Goal: Information Seeking & Learning: Compare options

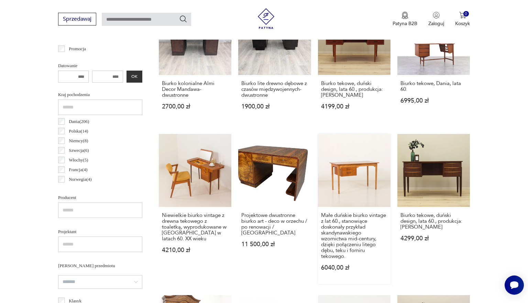
click at [358, 184] on link "Małe duńskie biurko vintage z lat 60., stanowiące doskonały przykład skandynaws…" at bounding box center [354, 209] width 73 height 150
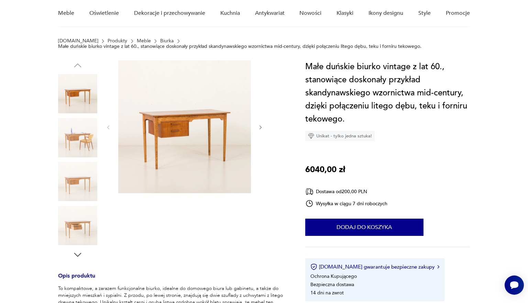
click at [258, 128] on div at bounding box center [185, 127] width 158 height 134
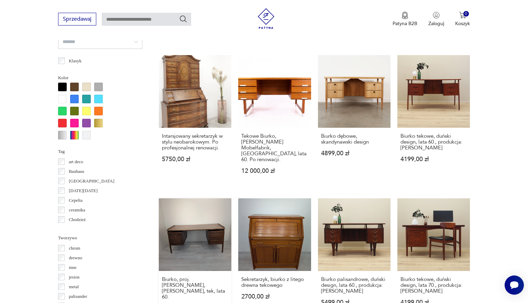
scroll to position [551, 0]
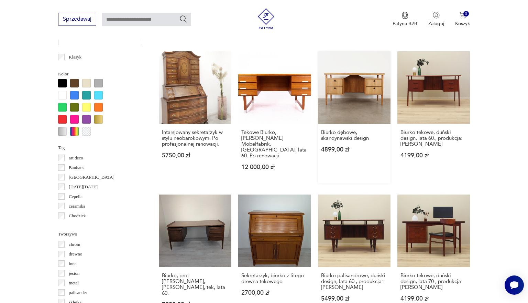
click at [352, 90] on link "Biurko dębowe, skandynawski design 4899,00 zł" at bounding box center [354, 117] width 73 height 132
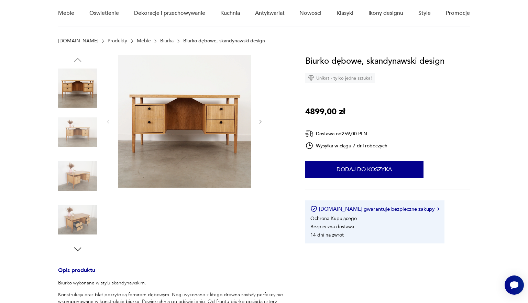
click at [259, 122] on icon "button" at bounding box center [261, 122] width 6 height 6
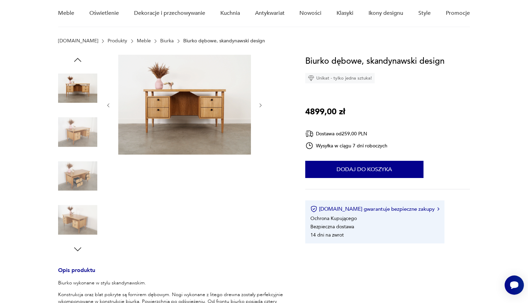
click at [261, 119] on div at bounding box center [185, 105] width 158 height 101
click at [262, 105] on icon "button" at bounding box center [261, 105] width 6 height 6
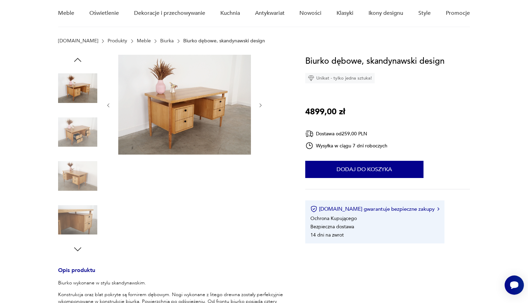
click at [262, 105] on icon "button" at bounding box center [261, 105] width 6 height 6
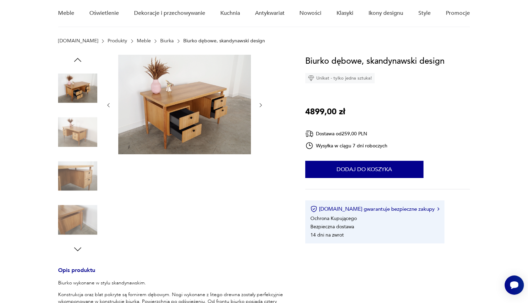
click at [261, 103] on icon "button" at bounding box center [261, 105] width 6 height 6
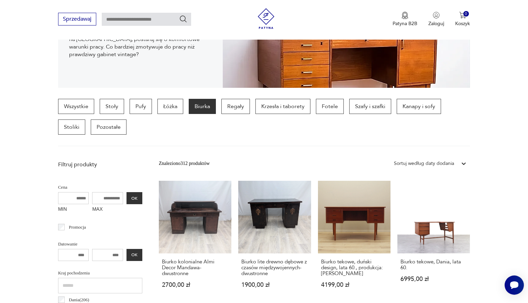
scroll to position [166, 0]
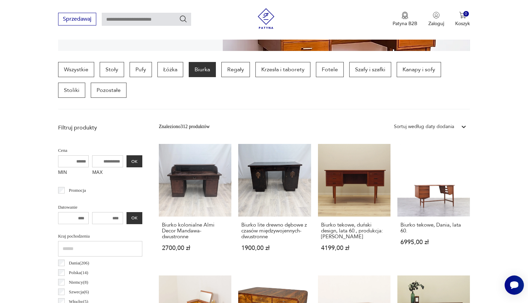
drag, startPoint x: 103, startPoint y: 219, endPoint x: 84, endPoint y: 218, distance: 18.9
click at [92, 218] on input "number" at bounding box center [107, 218] width 31 height 12
click at [61, 163] on input "MIN" at bounding box center [73, 161] width 31 height 12
click at [71, 158] on input "MIN" at bounding box center [73, 161] width 31 height 12
drag, startPoint x: 71, startPoint y: 159, endPoint x: 50, endPoint y: 166, distance: 21.9
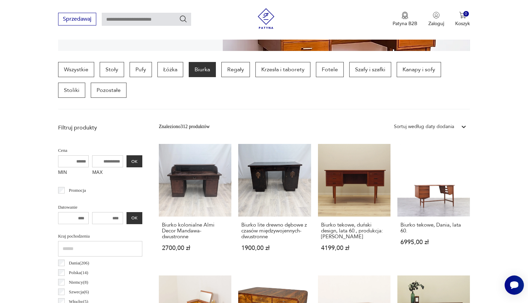
click at [64, 161] on input "MIN" at bounding box center [73, 161] width 31 height 12
type input "*"
type input "****"
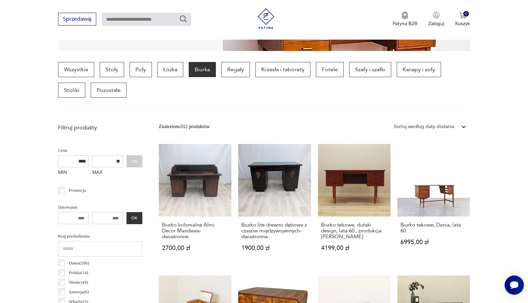
type input "*"
type input "****"
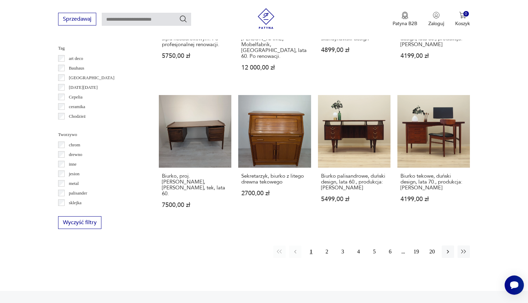
scroll to position [661, 0]
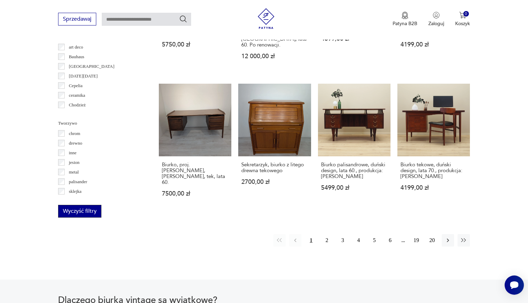
click at [68, 212] on button "Wyczyść filtry" at bounding box center [79, 211] width 43 height 13
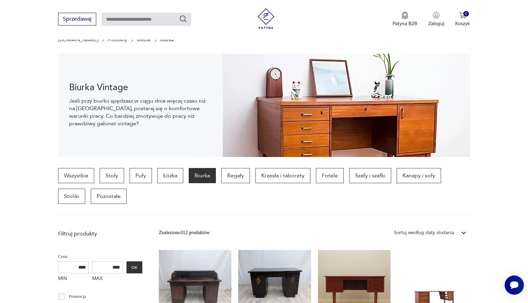
scroll to position [243, 0]
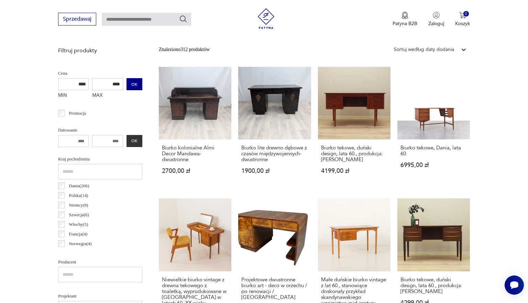
click at [127, 88] on button "OK" at bounding box center [135, 84] width 16 height 12
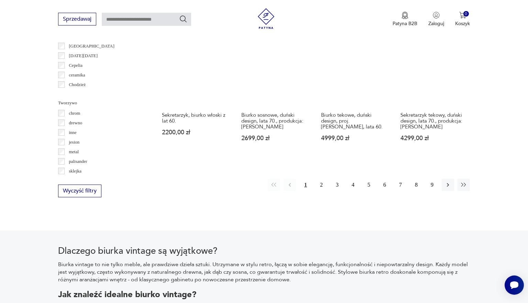
scroll to position [682, 0]
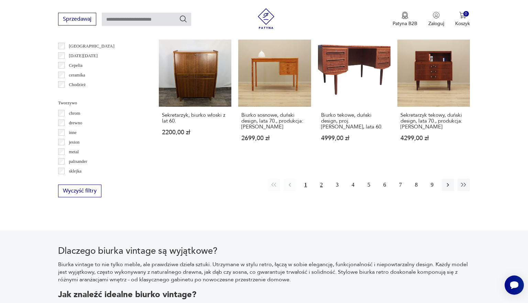
click at [323, 183] on button "2" at bounding box center [321, 185] width 12 height 12
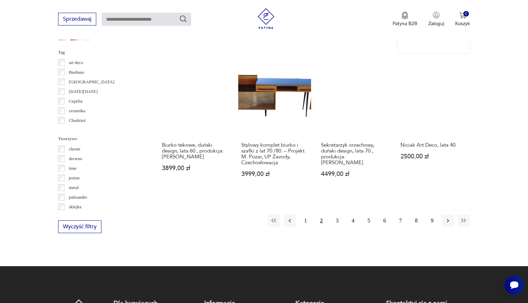
scroll to position [647, 0]
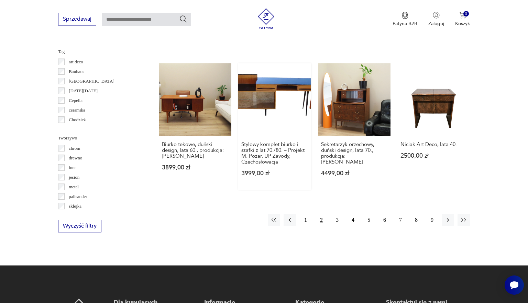
click at [272, 120] on link "Stylowy komplet biurko i szafki z lat 70./80. – Projekt M. Pozar, UP [GEOGRAPHI…" at bounding box center [274, 126] width 73 height 126
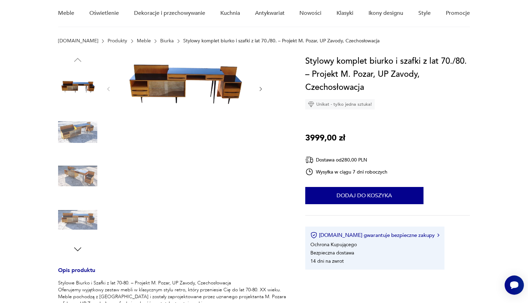
click at [259, 89] on icon "button" at bounding box center [261, 89] width 6 height 6
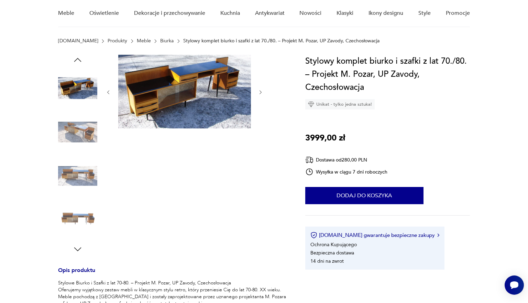
click at [259, 89] on icon "button" at bounding box center [261, 92] width 6 height 6
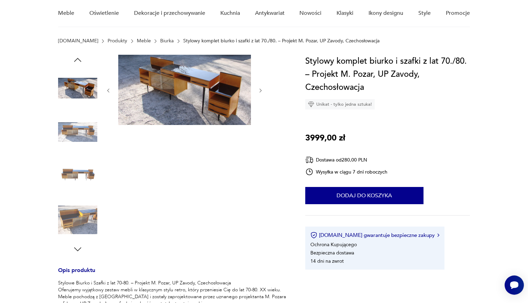
click at [259, 89] on icon "button" at bounding box center [261, 91] width 6 height 6
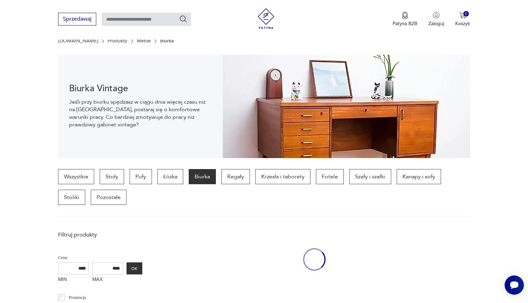
scroll to position [615, 0]
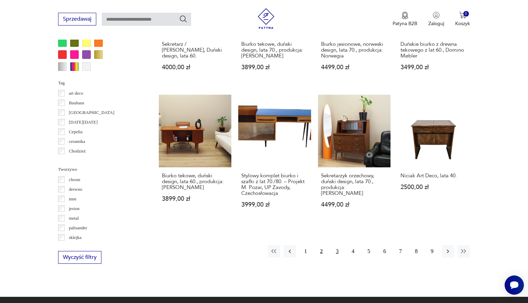
click at [338, 257] on button "3" at bounding box center [337, 251] width 12 height 12
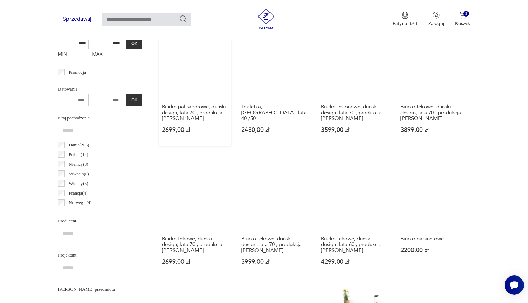
scroll to position [284, 0]
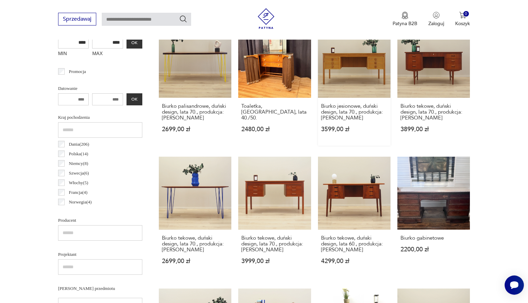
click at [357, 82] on link "Biurko jesionowe, duński design, lata 70., produkcja: [PERSON_NAME] 3599,00 zł" at bounding box center [354, 85] width 73 height 120
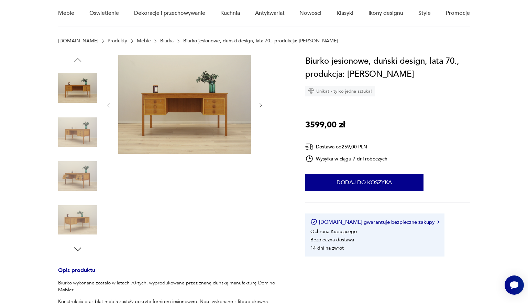
click at [261, 106] on icon "button" at bounding box center [261, 105] width 6 height 6
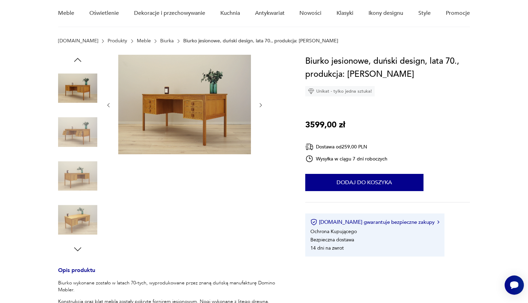
click at [261, 106] on icon "button" at bounding box center [261, 105] width 6 height 6
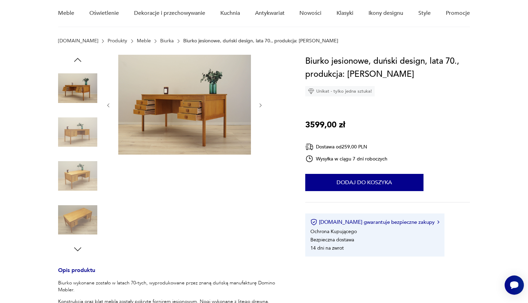
click at [261, 106] on icon "button" at bounding box center [261, 105] width 2 height 4
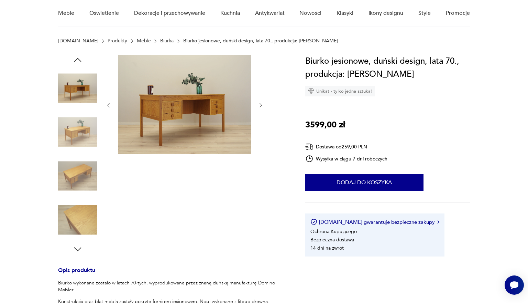
click at [261, 106] on icon "button" at bounding box center [261, 105] width 6 height 6
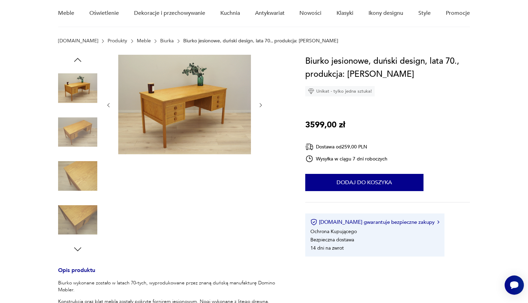
click at [261, 106] on icon "button" at bounding box center [261, 105] width 6 height 6
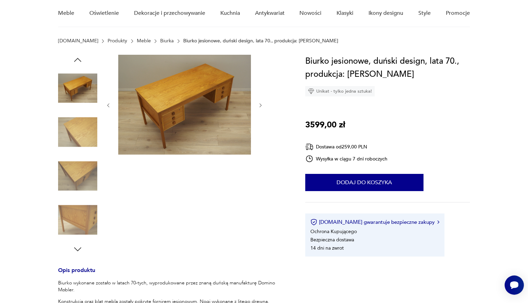
click at [261, 106] on icon "button" at bounding box center [261, 105] width 2 height 4
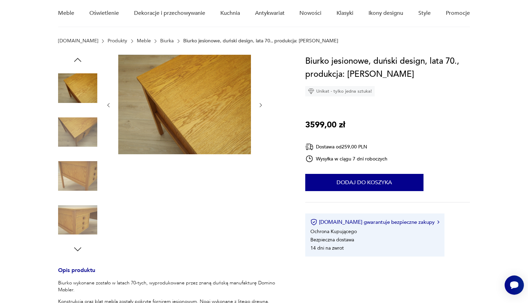
click at [261, 106] on icon "button" at bounding box center [261, 105] width 6 height 6
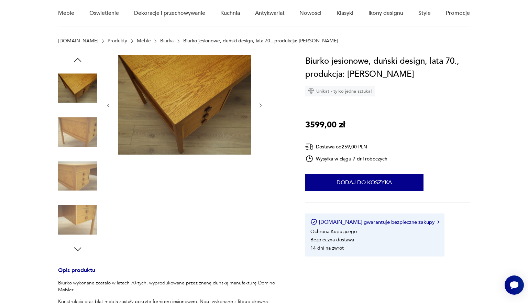
click at [261, 106] on icon "button" at bounding box center [261, 105] width 2 height 4
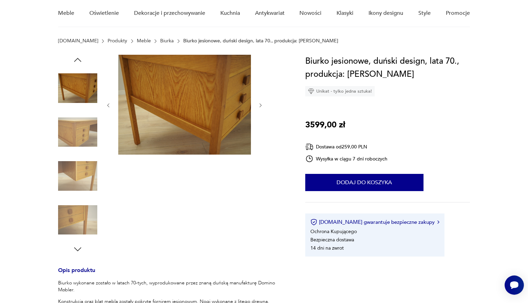
click at [261, 106] on icon "button" at bounding box center [261, 105] width 2 height 4
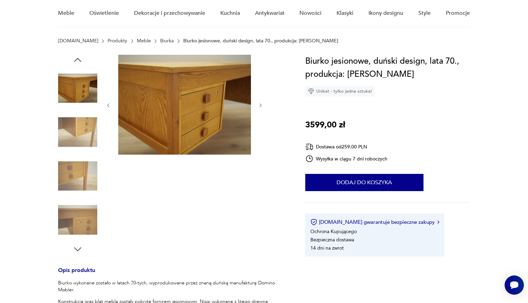
click at [261, 106] on icon "button" at bounding box center [261, 105] width 2 height 4
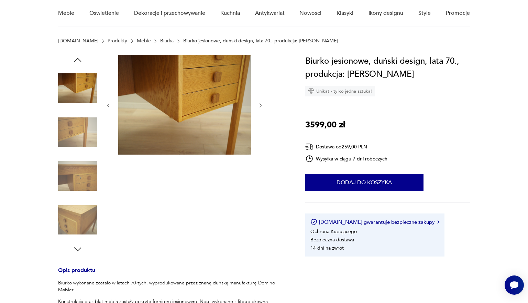
click at [96, 163] on img at bounding box center [77, 175] width 39 height 39
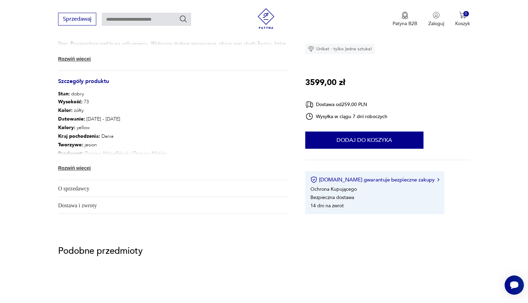
scroll to position [343, 0]
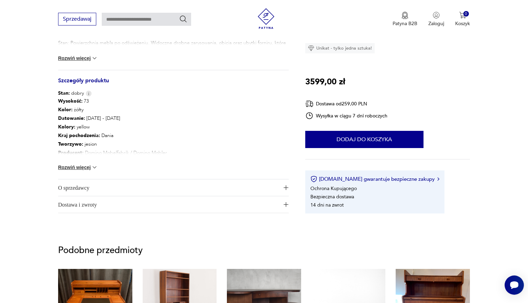
click at [83, 167] on button "Rozwiń więcej" at bounding box center [78, 167] width 40 height 7
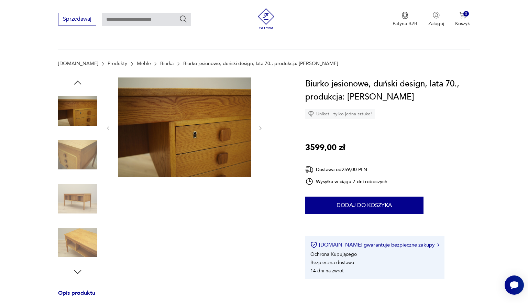
scroll to position [10, 0]
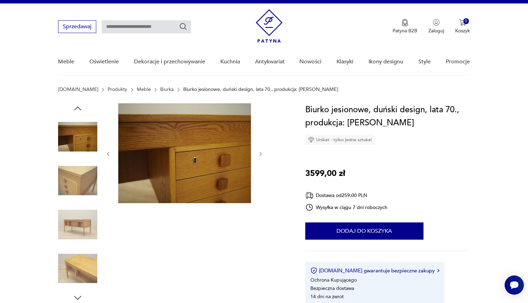
click at [77, 134] on img at bounding box center [77, 136] width 39 height 39
click at [81, 226] on img at bounding box center [77, 224] width 39 height 39
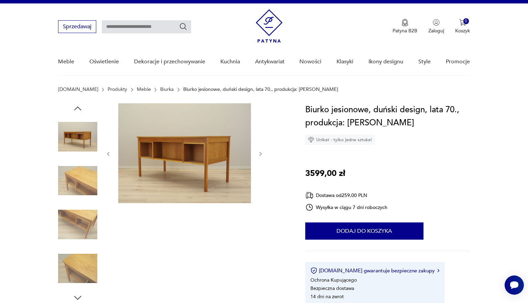
click at [81, 140] on img at bounding box center [77, 136] width 39 height 39
click at [83, 177] on img at bounding box center [77, 180] width 39 height 39
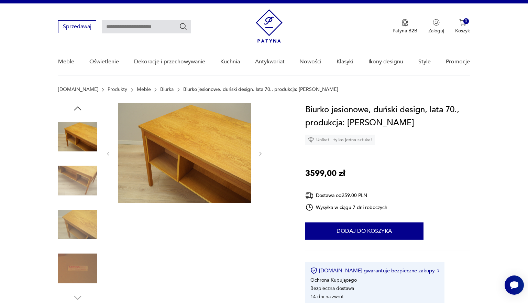
click at [80, 218] on img at bounding box center [77, 224] width 39 height 39
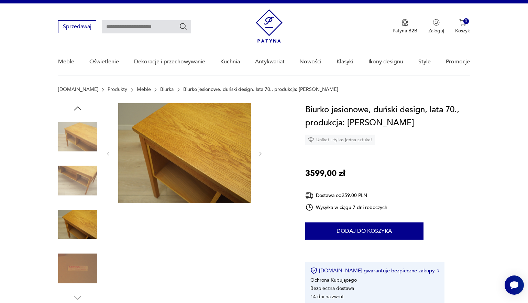
click at [77, 110] on icon "button" at bounding box center [78, 108] width 10 height 10
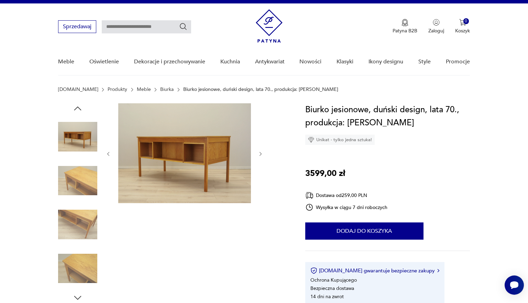
click at [78, 109] on icon "button" at bounding box center [78, 108] width 10 height 10
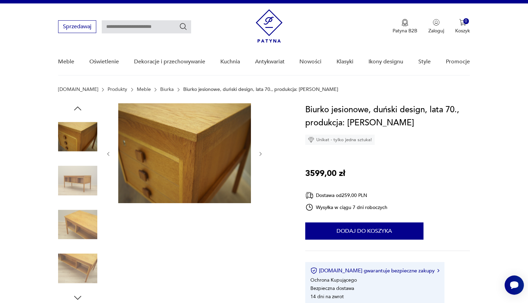
click at [78, 109] on icon "button" at bounding box center [78, 108] width 10 height 10
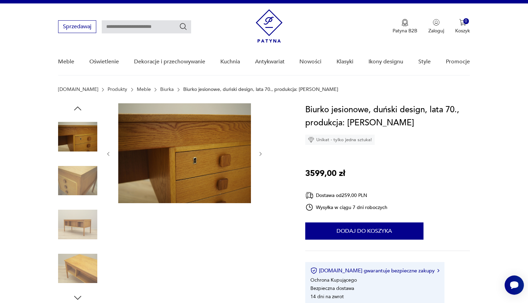
click at [78, 109] on icon "button" at bounding box center [78, 108] width 10 height 10
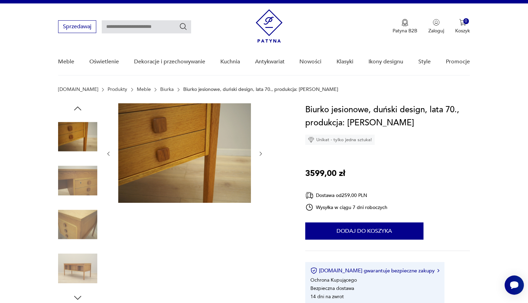
click at [78, 109] on icon "button" at bounding box center [78, 108] width 10 height 10
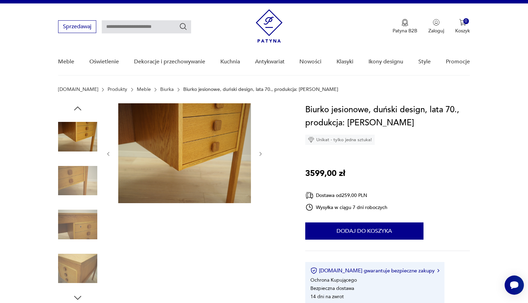
click at [78, 109] on icon "button" at bounding box center [78, 108] width 10 height 10
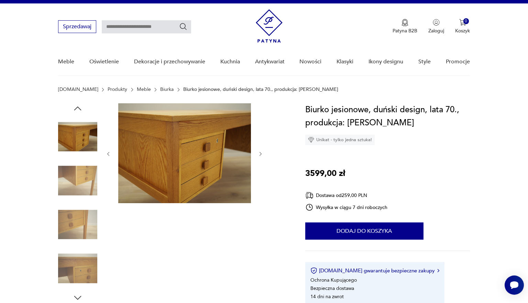
click at [77, 109] on icon "button" at bounding box center [78, 108] width 10 height 10
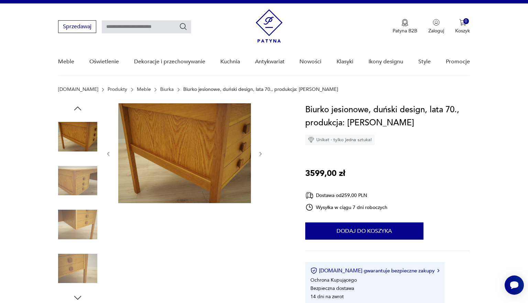
click at [77, 109] on icon "button" at bounding box center [78, 108] width 10 height 10
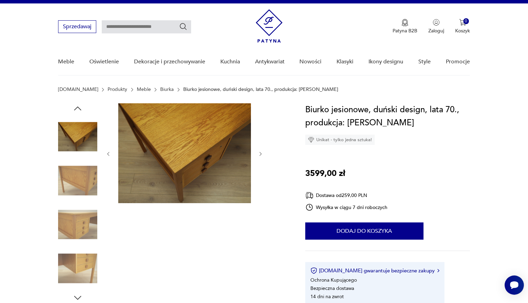
click at [77, 109] on icon "button" at bounding box center [78, 108] width 10 height 10
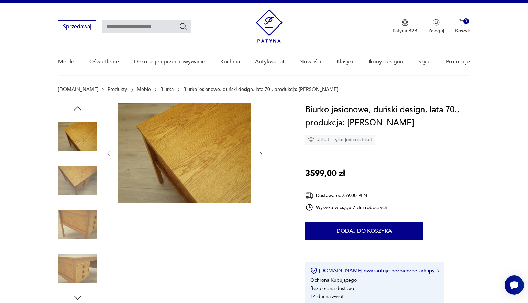
click at [77, 109] on icon "button" at bounding box center [78, 108] width 10 height 10
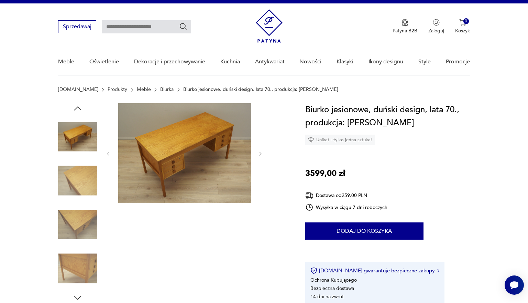
click at [77, 109] on icon "button" at bounding box center [78, 108] width 10 height 10
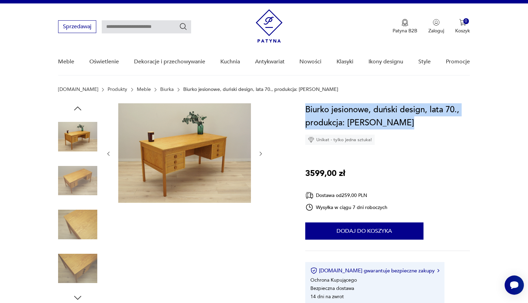
drag, startPoint x: 419, startPoint y: 124, endPoint x: 298, endPoint y: 109, distance: 121.7
copy h1 "Biurko jesionowe, duński design, lata 70., produkcja: [PERSON_NAME]"
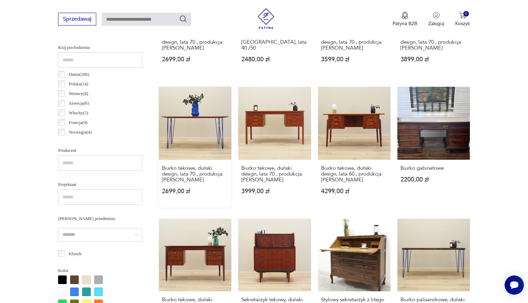
scroll to position [356, 0]
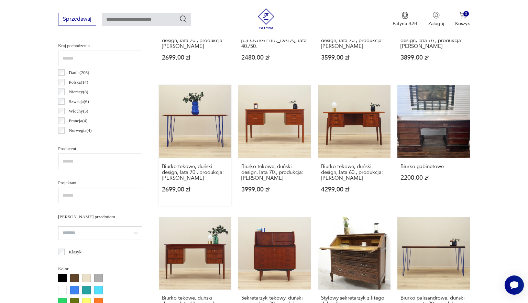
click at [177, 130] on link "Biurko tekowe, duński design, lata 70., produkcja: [PERSON_NAME] 2699,00 zł" at bounding box center [195, 145] width 73 height 120
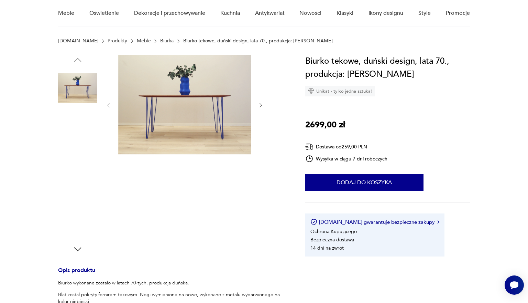
click at [86, 134] on img at bounding box center [77, 131] width 39 height 39
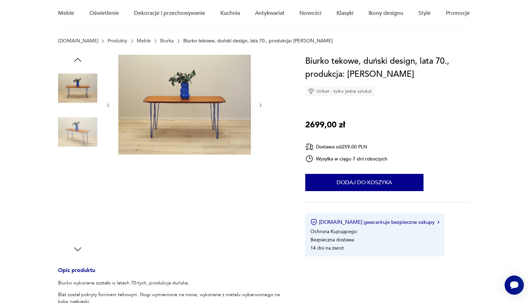
click at [80, 170] on img at bounding box center [77, 175] width 39 height 39
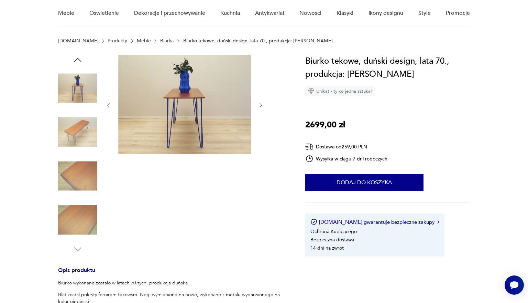
click at [84, 211] on img at bounding box center [77, 219] width 39 height 39
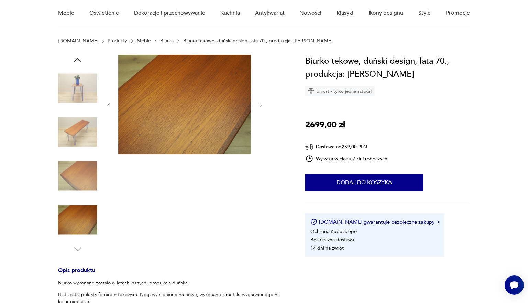
click at [81, 90] on img at bounding box center [77, 87] width 39 height 39
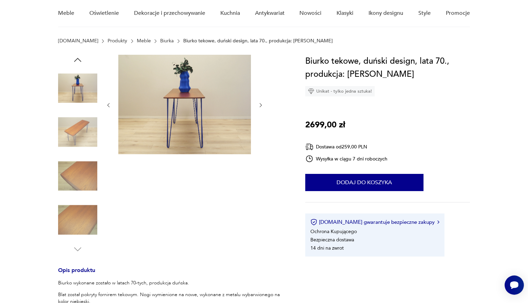
click at [81, 128] on img at bounding box center [77, 131] width 39 height 39
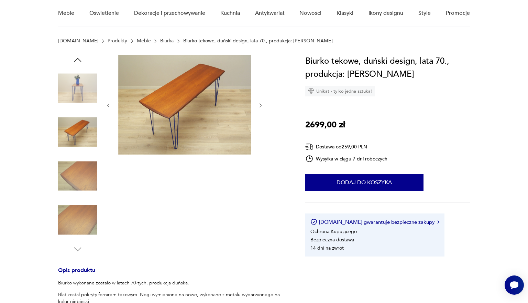
click at [88, 174] on img at bounding box center [77, 175] width 39 height 39
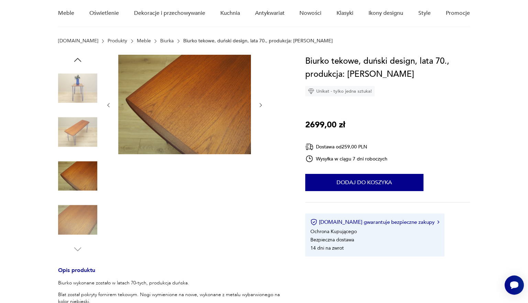
click at [86, 230] on img at bounding box center [77, 219] width 39 height 39
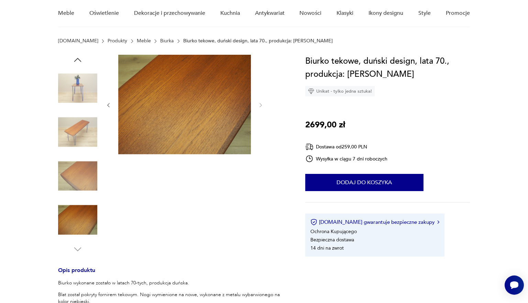
click at [82, 92] on img at bounding box center [77, 87] width 39 height 39
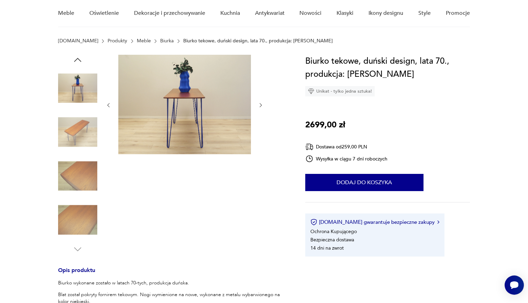
click at [82, 142] on img at bounding box center [77, 131] width 39 height 39
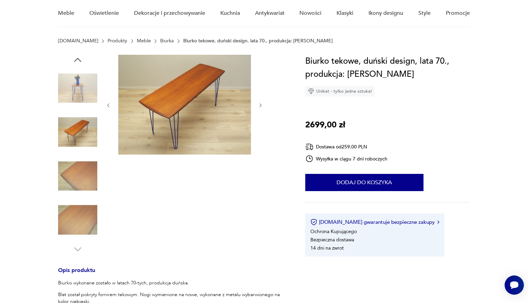
click at [85, 171] on img at bounding box center [77, 175] width 39 height 39
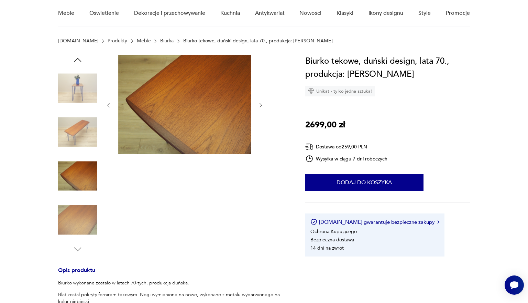
click at [95, 211] on img at bounding box center [77, 219] width 39 height 39
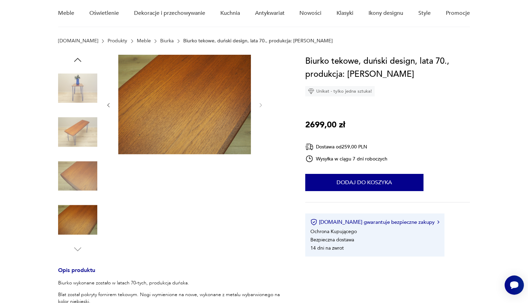
click at [85, 96] on img at bounding box center [77, 87] width 39 height 39
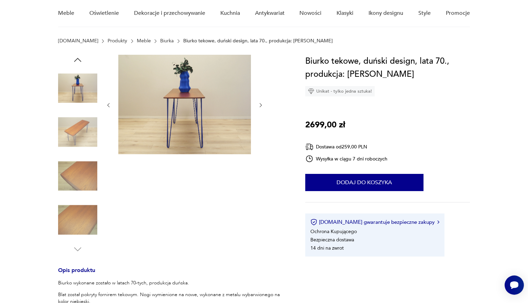
click at [83, 125] on img at bounding box center [77, 131] width 39 height 39
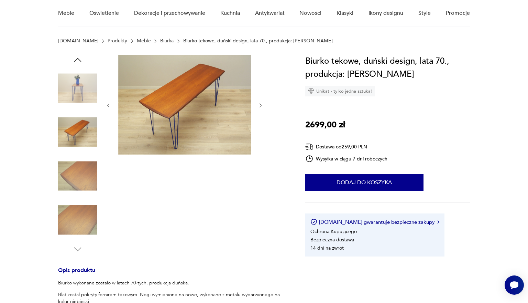
click at [77, 61] on icon "button" at bounding box center [78, 60] width 10 height 10
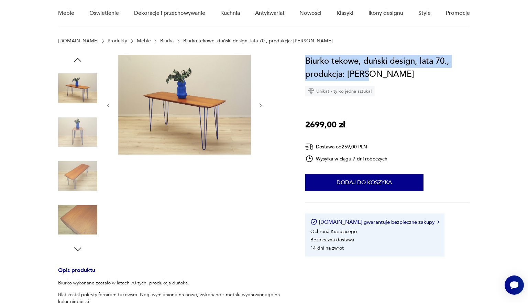
drag, startPoint x: 381, startPoint y: 74, endPoint x: 298, endPoint y: 56, distance: 84.8
click at [298, 56] on section "Opis produktu Biurko wykonane zostało w latach 70-tych, produkcja duńska. Blat …" at bounding box center [264, 284] width 528 height 458
copy h1 "Biurko tekowe, duński design, lata 70., produkcja: [PERSON_NAME]"
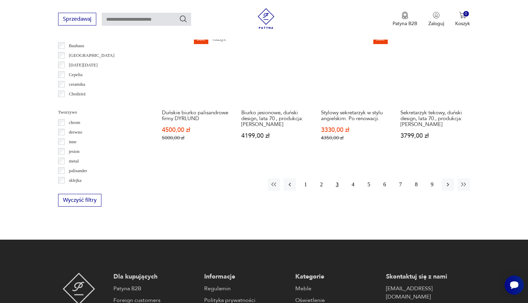
scroll to position [672, 0]
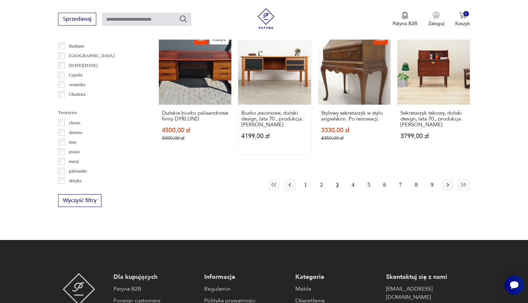
click at [262, 89] on link "Biurko jesionowe, duński design, lata 70., produkcja: [PERSON_NAME] 4199,00 zł" at bounding box center [274, 93] width 73 height 122
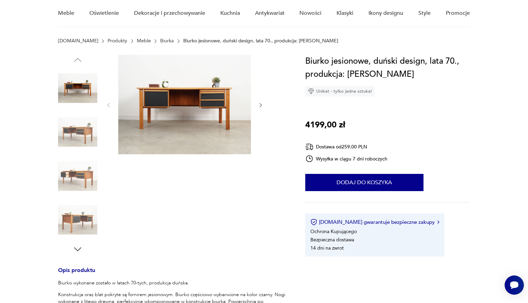
click at [261, 106] on icon "button" at bounding box center [261, 105] width 6 height 6
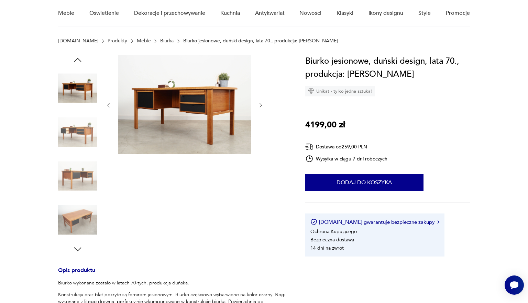
click at [261, 106] on icon "button" at bounding box center [261, 105] width 6 height 6
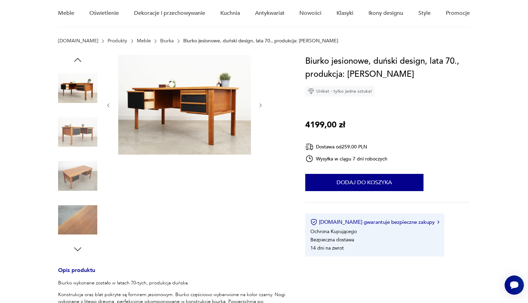
click at [261, 106] on icon "button" at bounding box center [261, 105] width 6 height 6
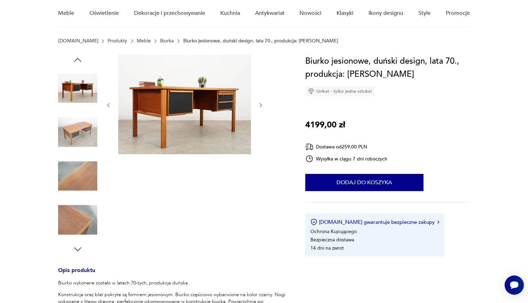
click at [261, 106] on icon "button" at bounding box center [261, 105] width 6 height 6
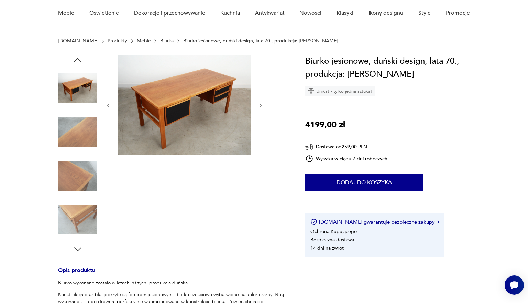
click at [261, 106] on icon "button" at bounding box center [261, 105] width 6 height 6
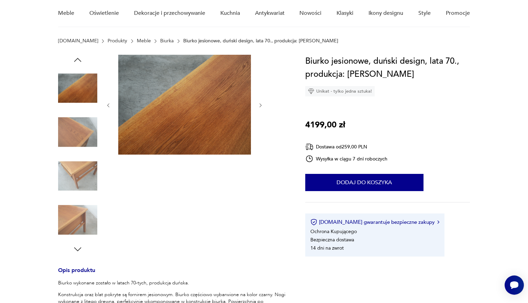
click at [261, 106] on icon "button" at bounding box center [261, 105] width 6 height 6
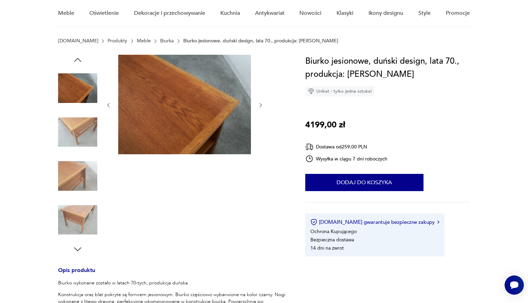
click at [261, 106] on icon "button" at bounding box center [261, 105] width 6 height 6
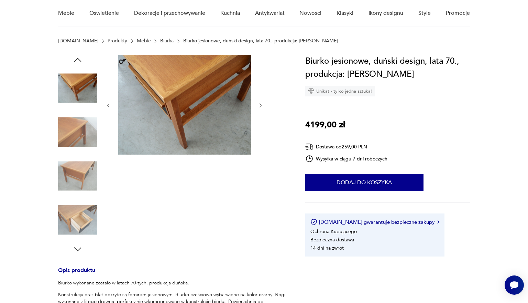
click at [261, 106] on icon "button" at bounding box center [261, 105] width 6 height 6
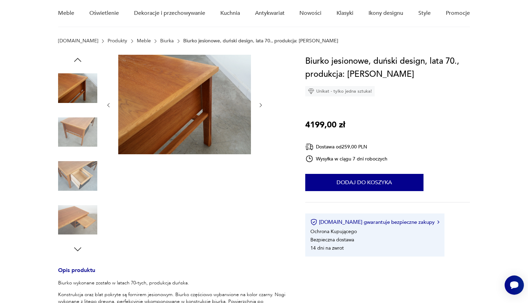
click at [261, 106] on icon "button" at bounding box center [261, 105] width 6 height 6
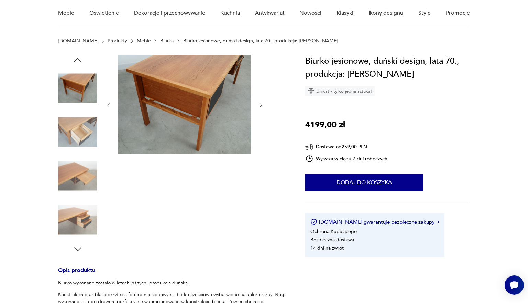
click at [76, 139] on img at bounding box center [77, 131] width 39 height 39
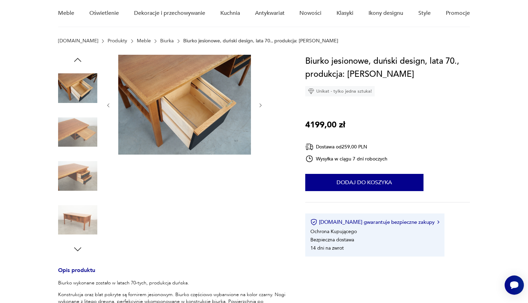
click at [71, 99] on img at bounding box center [77, 87] width 39 height 39
click at [88, 228] on img at bounding box center [77, 219] width 39 height 39
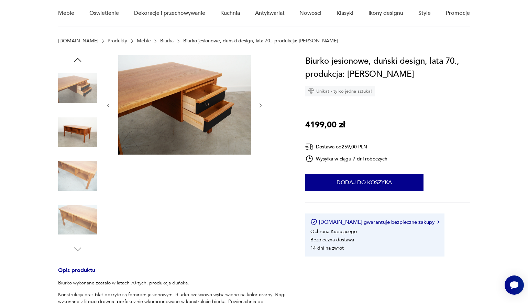
click at [76, 184] on img at bounding box center [77, 175] width 39 height 39
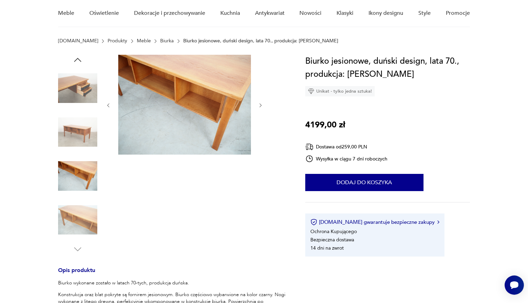
click at [78, 216] on img at bounding box center [77, 219] width 39 height 39
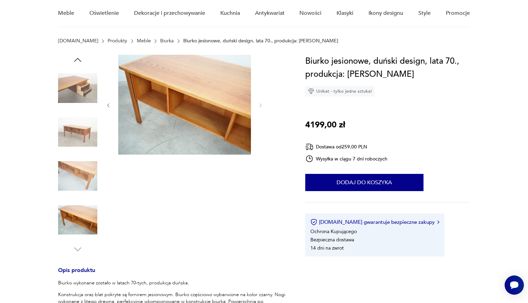
click at [70, 94] on img at bounding box center [77, 87] width 39 height 39
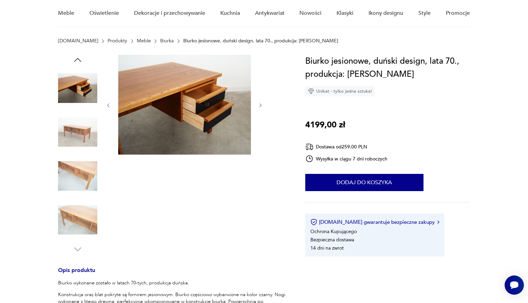
click at [76, 130] on img at bounding box center [77, 131] width 39 height 39
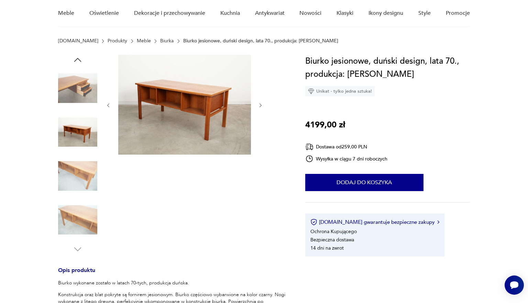
click at [72, 89] on img at bounding box center [77, 87] width 39 height 39
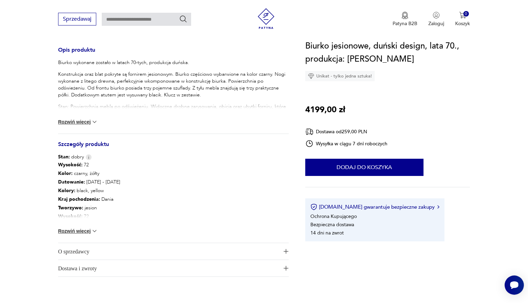
scroll to position [279, 0]
click at [85, 217] on p "Wysokość : 72" at bounding box center [89, 216] width 62 height 9
click at [85, 231] on button "Rozwiń więcej" at bounding box center [78, 230] width 40 height 7
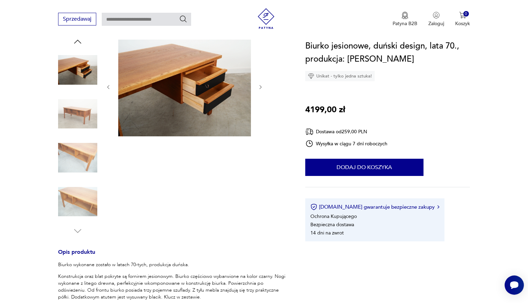
scroll to position [74, 0]
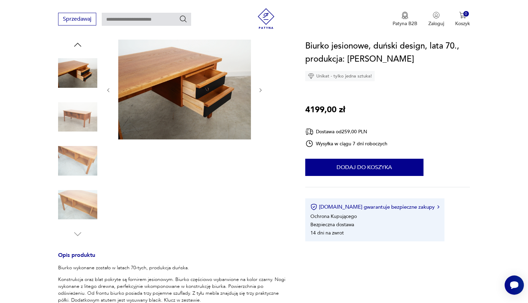
click at [80, 109] on img at bounding box center [77, 116] width 39 height 39
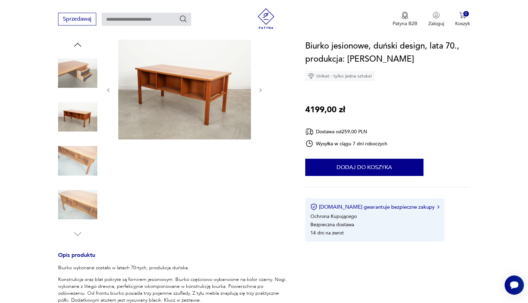
click at [80, 69] on img at bounding box center [77, 72] width 39 height 39
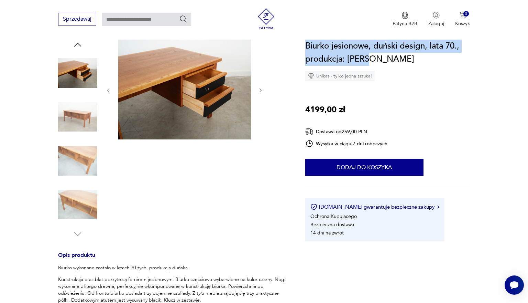
drag, startPoint x: 399, startPoint y: 69, endPoint x: 304, endPoint y: 49, distance: 97.4
click at [304, 49] on section "Opis produktu Biurko wykonane zostało w latach 70-tych, produkcja duńska. Konst…" at bounding box center [264, 286] width 528 height 493
copy h1 "Biurko jesionowe, duński design, lata 70., produkcja: [PERSON_NAME]"
click at [75, 44] on icon "button" at bounding box center [78, 45] width 10 height 10
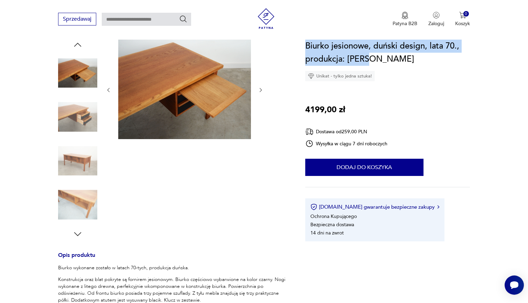
click at [75, 44] on icon "button" at bounding box center [78, 45] width 10 height 10
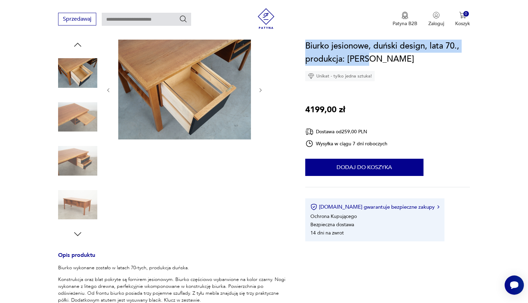
click at [73, 44] on icon "button" at bounding box center [78, 45] width 10 height 10
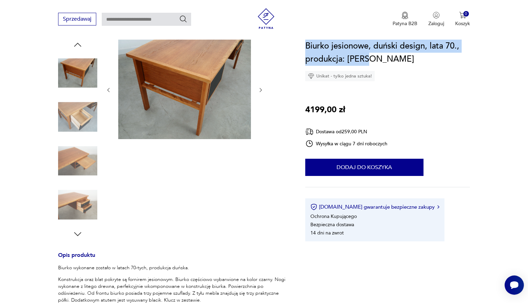
click at [73, 44] on icon "button" at bounding box center [78, 45] width 10 height 10
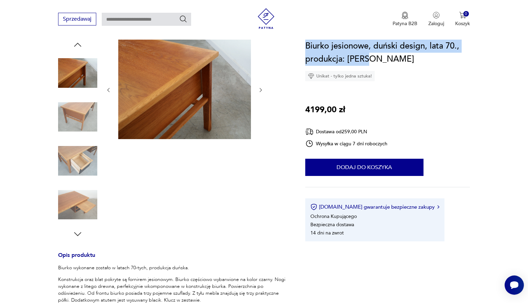
click at [73, 44] on icon "button" at bounding box center [78, 45] width 10 height 10
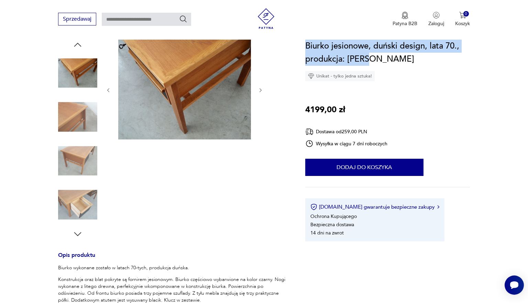
click at [73, 44] on icon "button" at bounding box center [78, 45] width 10 height 10
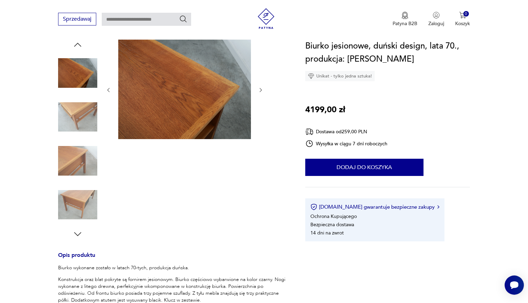
click at [71, 43] on div at bounding box center [77, 139] width 39 height 199
click at [77, 43] on icon "button" at bounding box center [78, 45] width 10 height 10
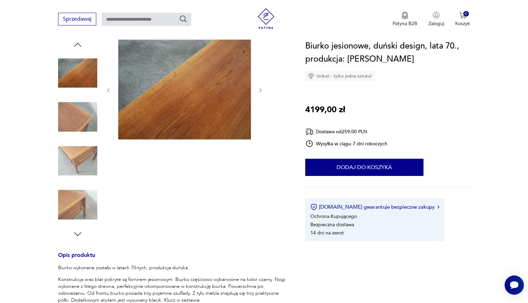
click at [77, 43] on icon "button" at bounding box center [78, 45] width 10 height 10
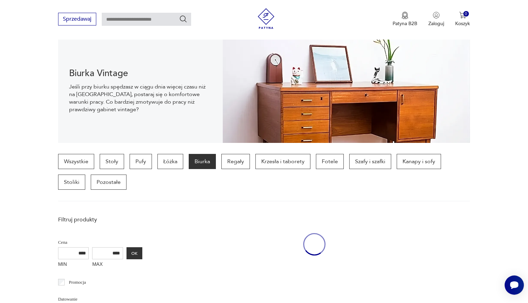
scroll to position [668, 0]
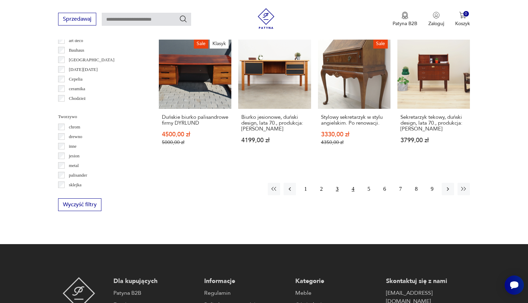
click at [352, 195] on button "4" at bounding box center [353, 189] width 12 height 12
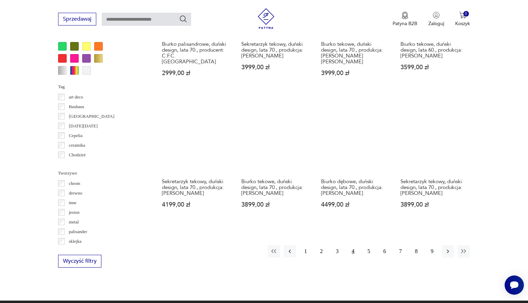
scroll to position [622, 0]
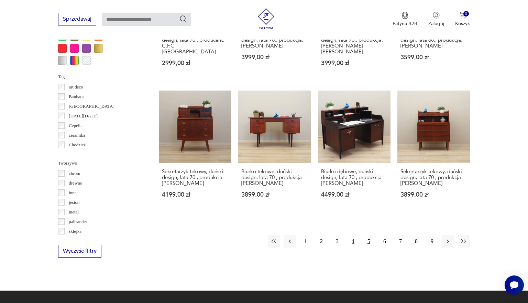
click at [368, 247] on button "5" at bounding box center [369, 241] width 12 height 12
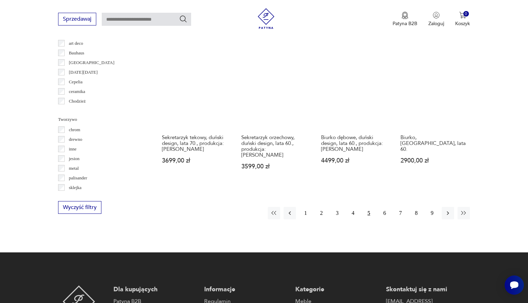
scroll to position [666, 0]
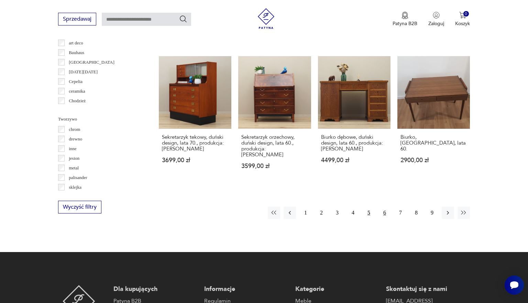
click at [382, 211] on button "6" at bounding box center [385, 212] width 12 height 12
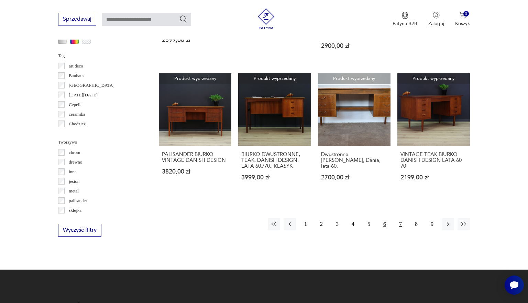
click at [398, 228] on button "7" at bounding box center [401, 224] width 12 height 12
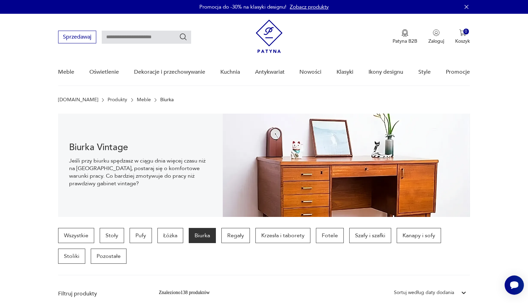
scroll to position [0, 0]
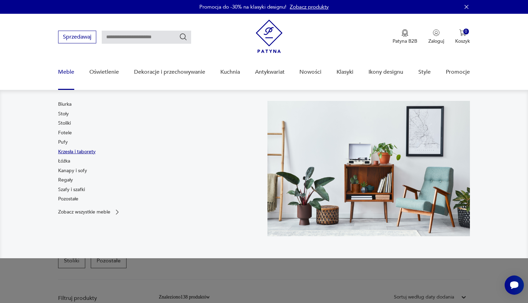
click at [79, 153] on link "Krzesła i taborety" at bounding box center [76, 151] width 37 height 7
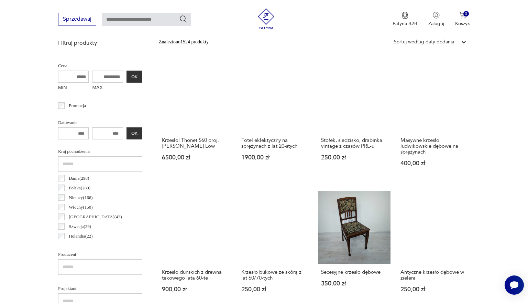
scroll to position [251, 0]
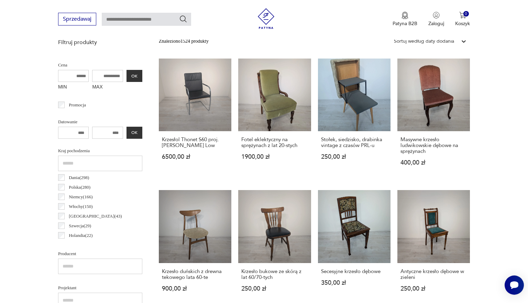
click at [68, 79] on input "MIN" at bounding box center [73, 76] width 31 height 12
click at [95, 76] on input "MAX" at bounding box center [107, 76] width 31 height 12
click at [65, 74] on input "MIN" at bounding box center [73, 76] width 31 height 12
type input "***"
type input "****"
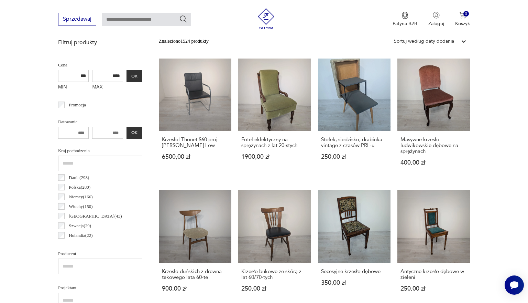
click at [118, 68] on p "Cena" at bounding box center [100, 65] width 84 height 8
click at [127, 73] on button "OK" at bounding box center [135, 76] width 16 height 12
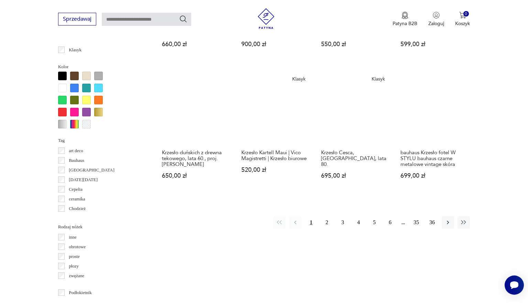
scroll to position [645, 0]
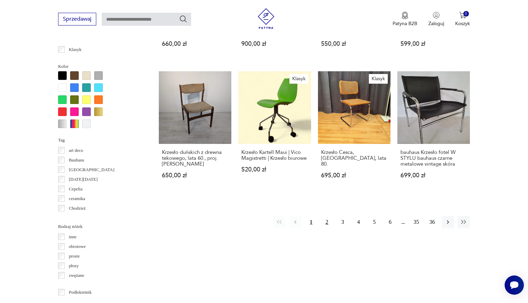
click at [327, 225] on button "2" at bounding box center [327, 222] width 12 height 12
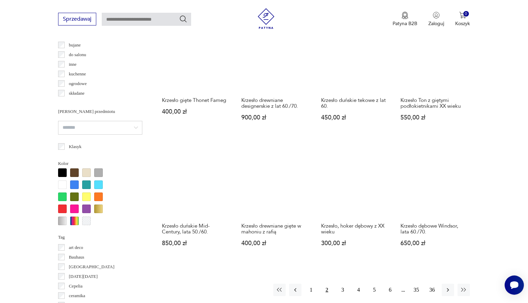
scroll to position [548, 0]
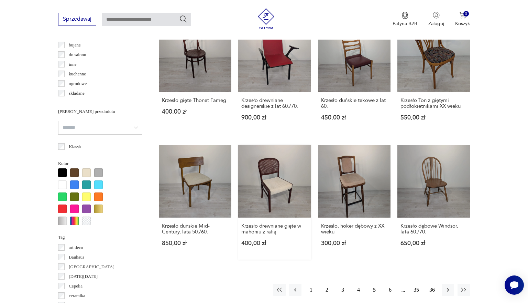
click at [268, 206] on link "Krzesło drewniane gięte w mahoniu z rafią 400,00 zł" at bounding box center [274, 202] width 73 height 115
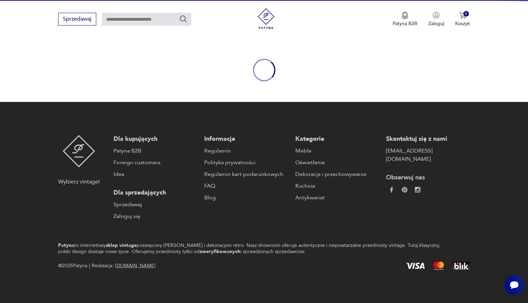
scroll to position [59, 0]
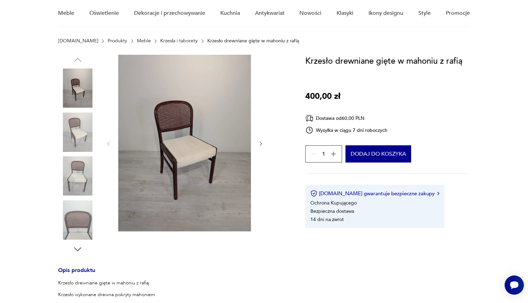
click at [260, 143] on icon "button" at bounding box center [261, 144] width 6 height 6
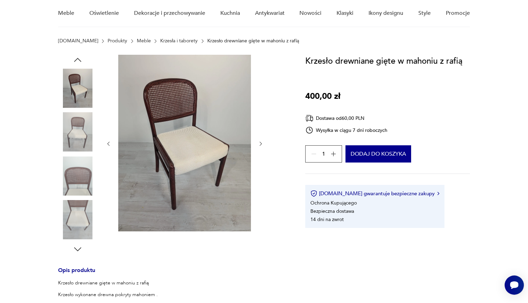
click at [260, 143] on icon "button" at bounding box center [261, 144] width 6 height 6
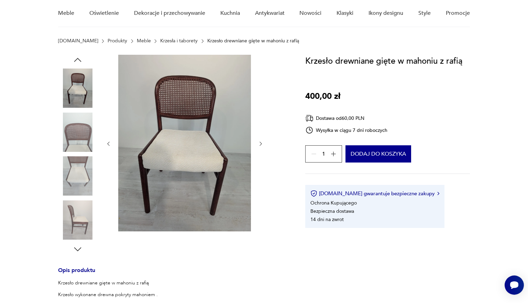
click at [260, 143] on icon "button" at bounding box center [261, 144] width 6 height 6
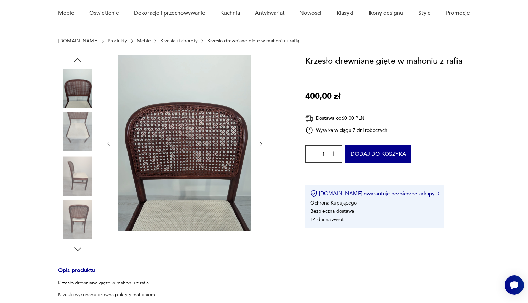
click at [260, 143] on icon "button" at bounding box center [261, 144] width 6 height 6
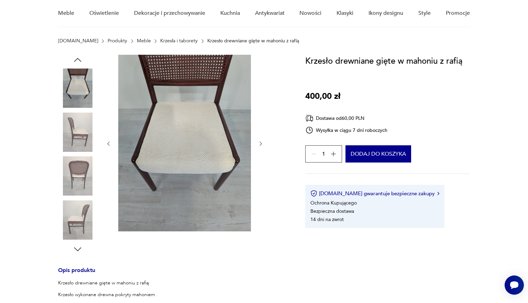
click at [260, 143] on icon "button" at bounding box center [261, 144] width 6 height 6
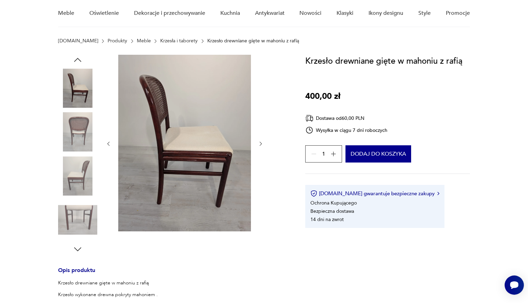
click at [260, 143] on icon "button" at bounding box center [261, 144] width 6 height 6
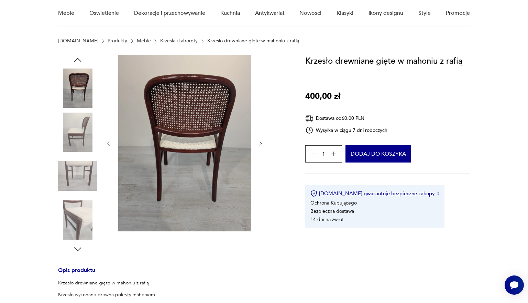
click at [260, 143] on icon "button" at bounding box center [261, 144] width 6 height 6
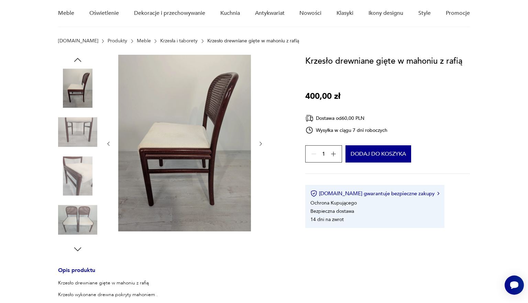
click at [260, 143] on icon "button" at bounding box center [261, 144] width 6 height 6
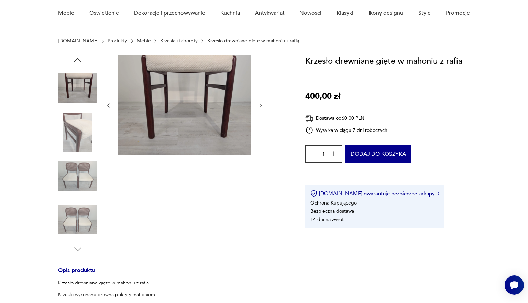
click at [257, 107] on div at bounding box center [185, 105] width 158 height 101
click at [78, 131] on img at bounding box center [77, 131] width 39 height 39
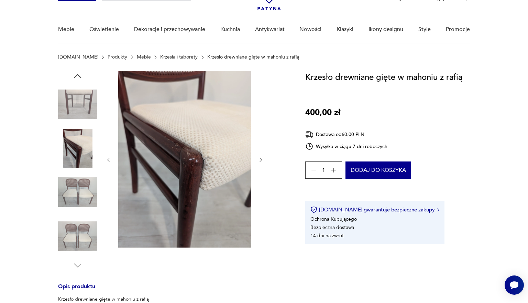
scroll to position [43, 0]
click at [77, 199] on img at bounding box center [77, 191] width 39 height 39
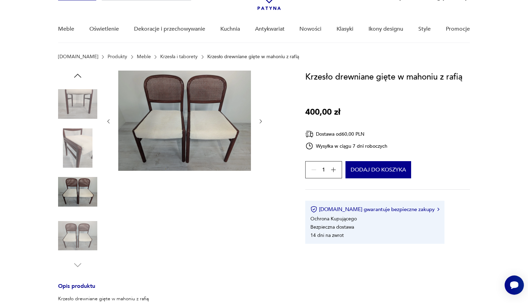
click at [75, 224] on img at bounding box center [77, 235] width 39 height 39
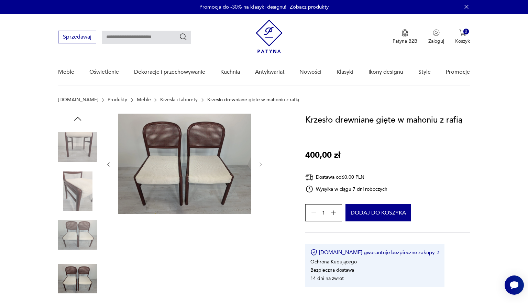
scroll to position [0, 0]
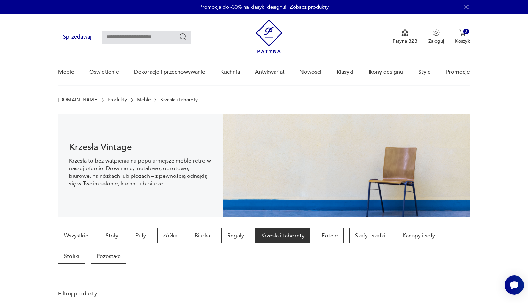
scroll to position [245, 0]
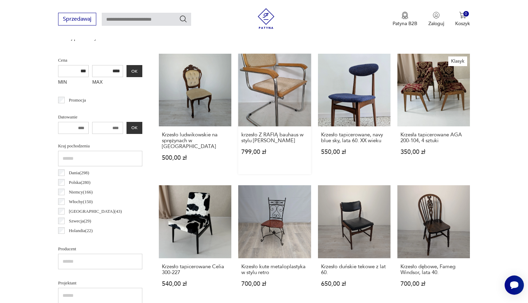
click at [268, 98] on link "krzesło Z RAFIĄ bauhaus w stylu [PERSON_NAME] 799,00 zł" at bounding box center [274, 114] width 73 height 120
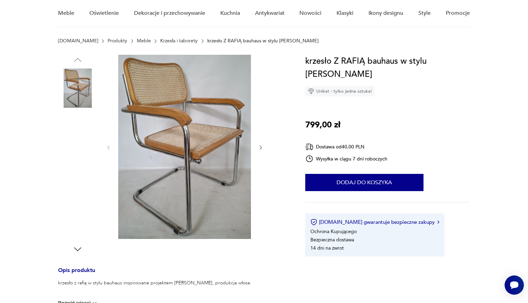
click at [88, 132] on img at bounding box center [77, 131] width 39 height 39
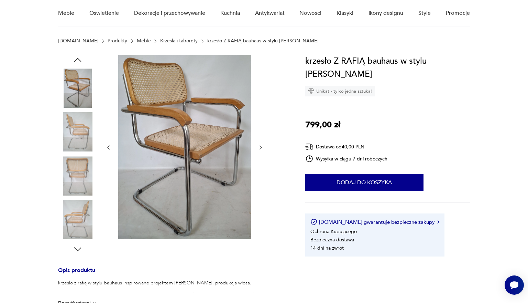
click at [88, 167] on img at bounding box center [77, 175] width 39 height 39
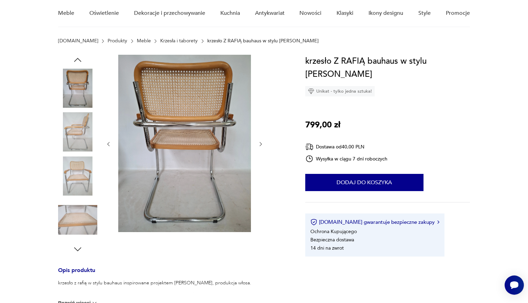
click at [86, 187] on img at bounding box center [77, 175] width 39 height 39
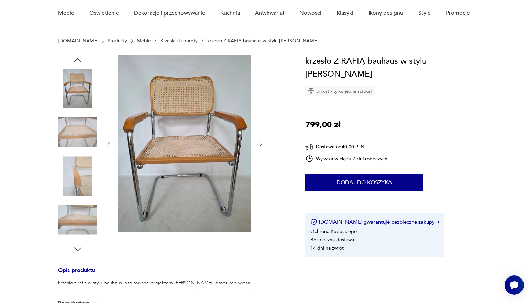
click at [87, 201] on img at bounding box center [77, 219] width 39 height 39
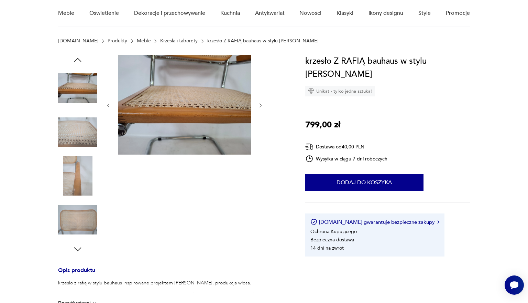
click at [79, 75] on img at bounding box center [77, 87] width 39 height 39
click at [79, 91] on img at bounding box center [77, 87] width 39 height 39
click at [80, 60] on icon "button" at bounding box center [78, 60] width 10 height 10
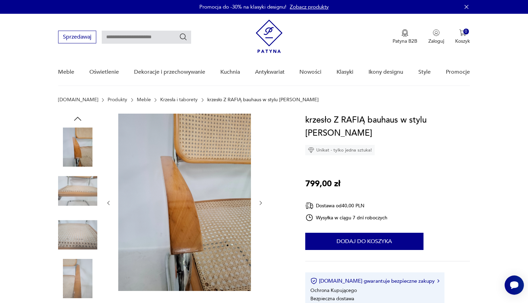
scroll to position [0, 0]
click at [82, 141] on img at bounding box center [77, 146] width 39 height 39
click at [81, 119] on icon "button" at bounding box center [78, 119] width 10 height 10
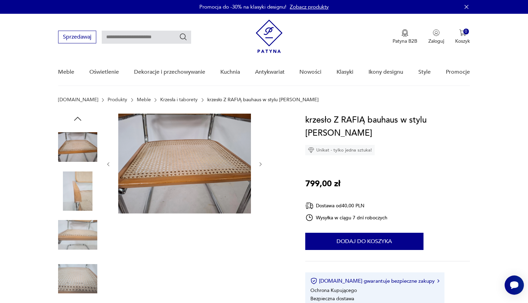
click at [77, 122] on icon "button" at bounding box center [78, 119] width 10 height 10
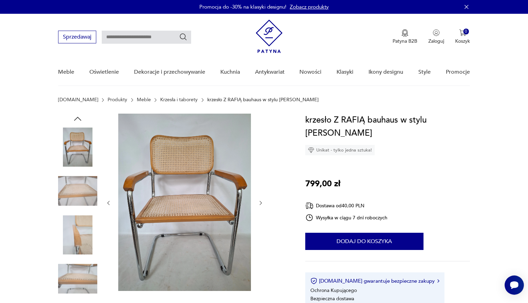
click at [89, 154] on img at bounding box center [77, 146] width 39 height 39
click at [78, 151] on img at bounding box center [77, 146] width 39 height 39
click at [79, 116] on icon "button" at bounding box center [78, 119] width 10 height 10
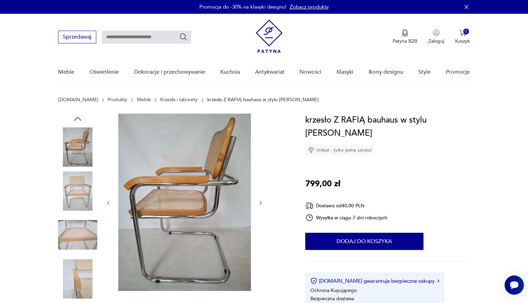
click at [78, 118] on icon "button" at bounding box center [78, 119] width 10 height 10
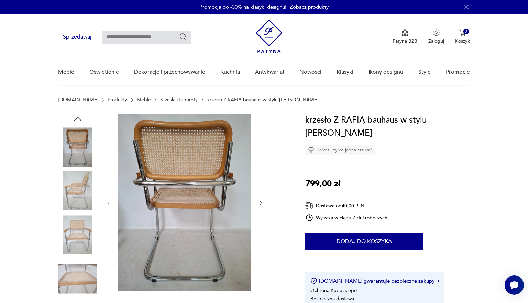
click at [78, 118] on icon "button" at bounding box center [78, 119] width 10 height 10
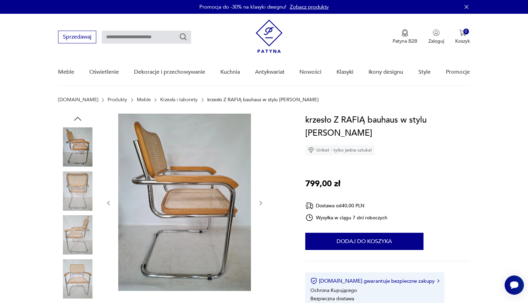
click at [79, 119] on icon "button" at bounding box center [78, 119] width 10 height 10
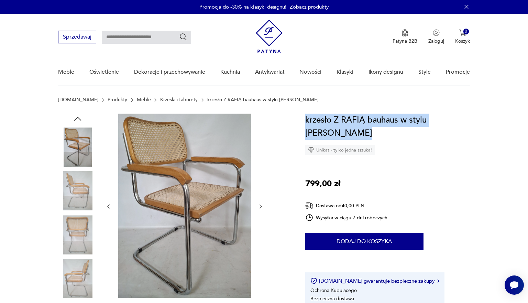
drag, startPoint x: 348, startPoint y: 137, endPoint x: 305, endPoint y: 117, distance: 47.9
click at [305, 117] on section "Opis produktu krzesło z rafią w stylu bauhaus inspirowane projektem [PERSON_NAM…" at bounding box center [264, 308] width 528 height 388
copy h1 "krzesło Z RAFIĄ bauhaus w stylu [PERSON_NAME]"
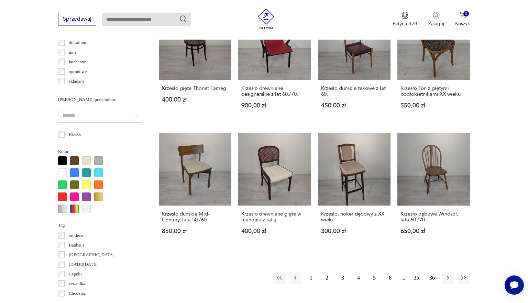
scroll to position [560, 0]
click at [343, 283] on button "3" at bounding box center [343, 277] width 12 height 12
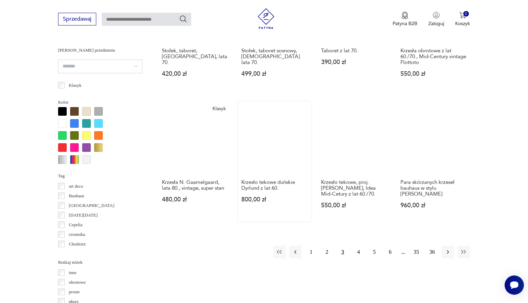
scroll to position [609, 0]
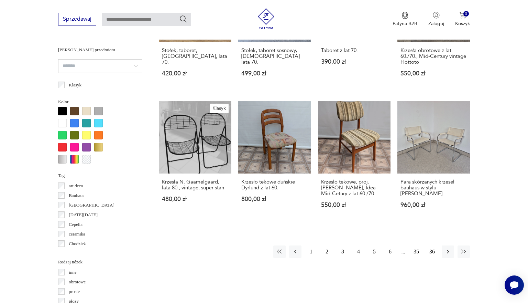
click at [358, 255] on button "4" at bounding box center [359, 251] width 12 height 12
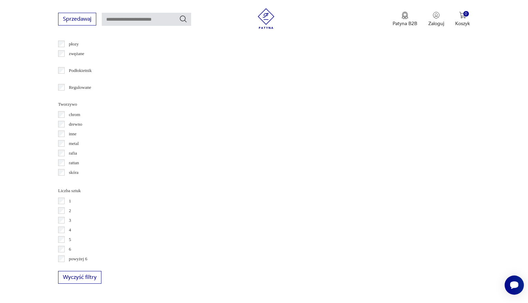
scroll to position [868, 0]
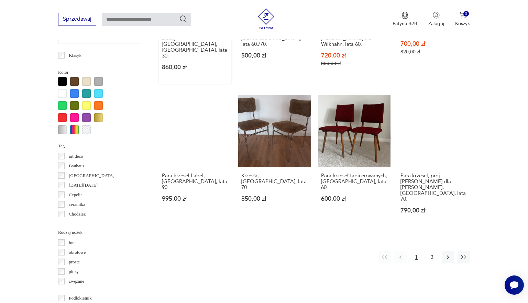
scroll to position [639, 0]
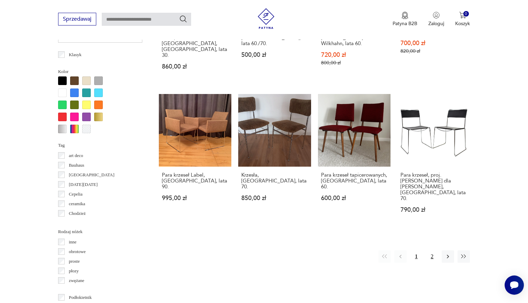
click at [432, 250] on button "2" at bounding box center [432, 256] width 12 height 12
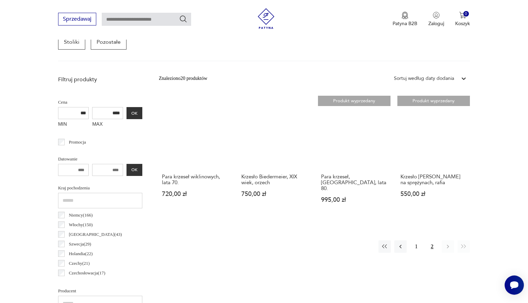
scroll to position [217, 0]
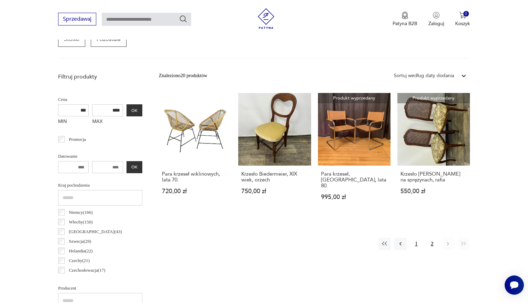
click at [419, 242] on button "1" at bounding box center [416, 243] width 12 height 12
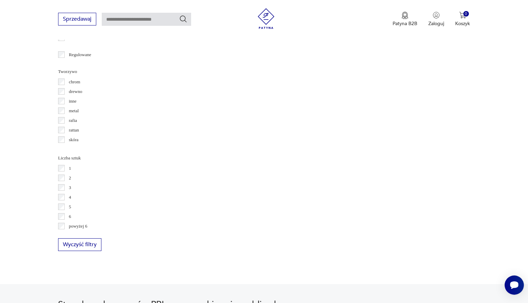
scroll to position [899, 0]
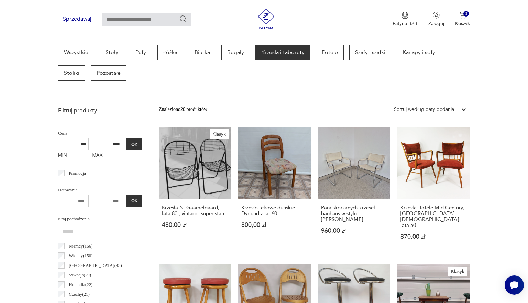
click at [60, 177] on div "Promocja" at bounding box center [100, 173] width 84 height 10
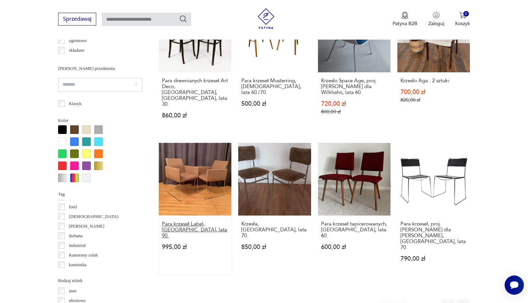
scroll to position [133, 0]
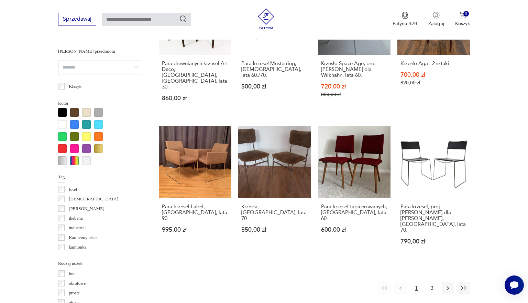
scroll to position [612, 0]
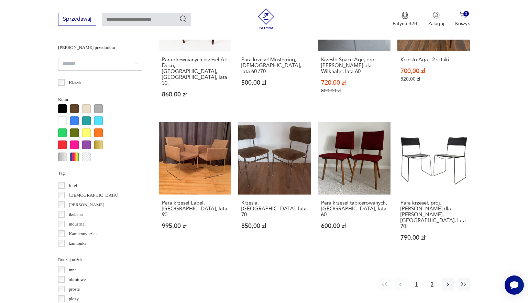
click at [434, 278] on button "2" at bounding box center [432, 284] width 12 height 12
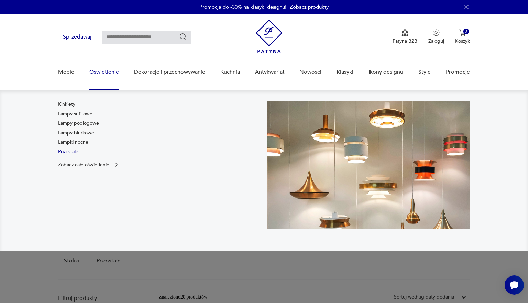
click at [73, 149] on link "Pozostałe" at bounding box center [68, 151] width 20 height 7
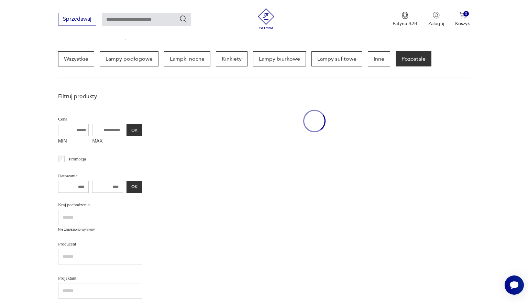
scroll to position [69, 0]
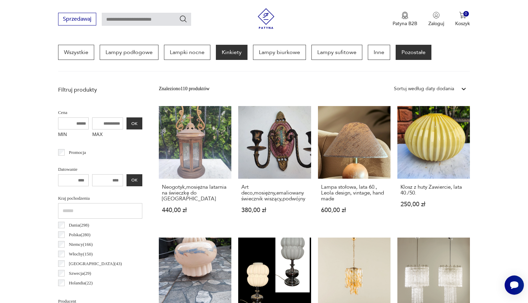
click at [229, 54] on p "Kinkiety" at bounding box center [232, 52] width 32 height 15
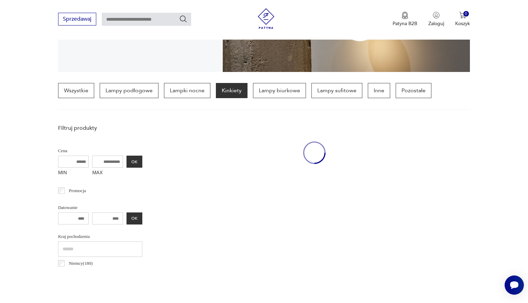
scroll to position [162, 0]
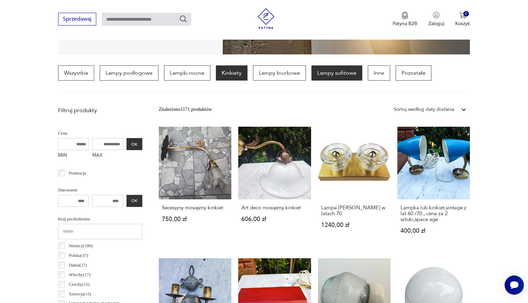
click at [336, 74] on p "Lampy sufitowe" at bounding box center [337, 72] width 51 height 15
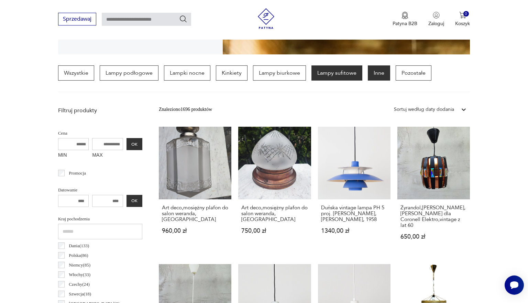
click at [380, 74] on p "Inne" at bounding box center [379, 72] width 22 height 15
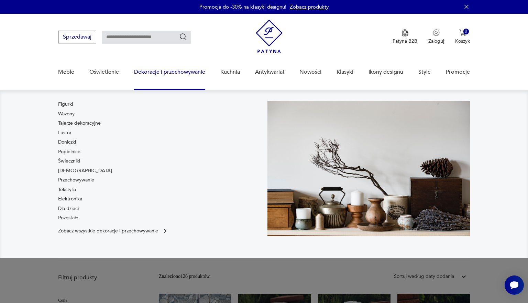
click at [191, 77] on link "Dekoracje i przechowywanie" at bounding box center [169, 72] width 71 height 26
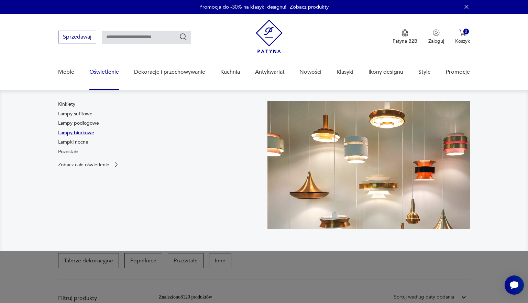
click at [85, 131] on link "Lampy biurkowe" at bounding box center [76, 132] width 36 height 7
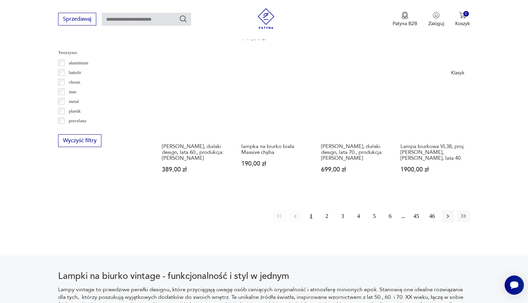
scroll to position [640, 0]
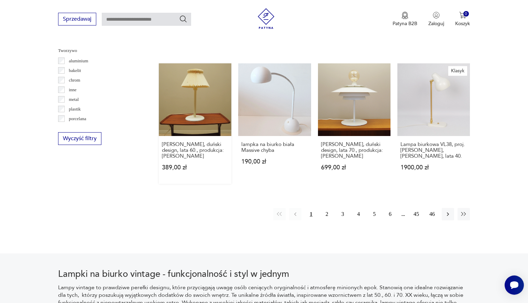
click at [184, 94] on link "[PERSON_NAME], duński design, lata 60., produkcja: [PERSON_NAME] 389,00 zł" at bounding box center [195, 123] width 73 height 120
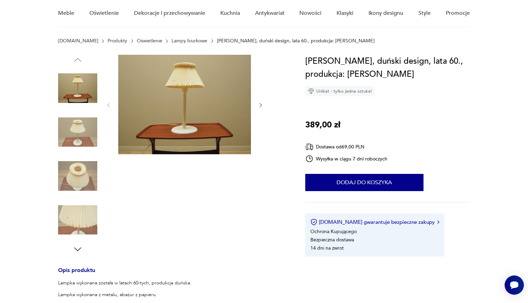
click at [263, 103] on icon "button" at bounding box center [261, 105] width 6 height 6
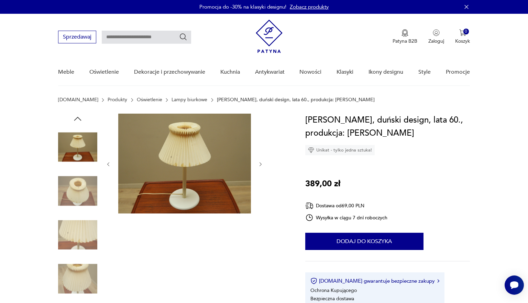
scroll to position [0, 0]
